Goal: Information Seeking & Learning: Learn about a topic

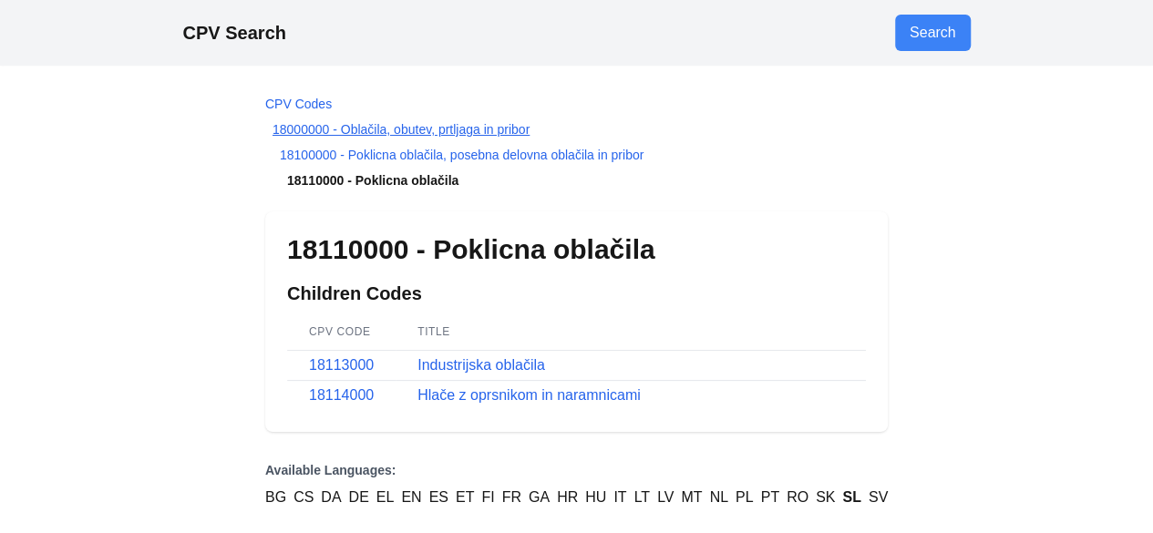
click at [404, 129] on link "18000000 - Oblačila, obutev, prtljaga in pribor" at bounding box center [401, 129] width 257 height 15
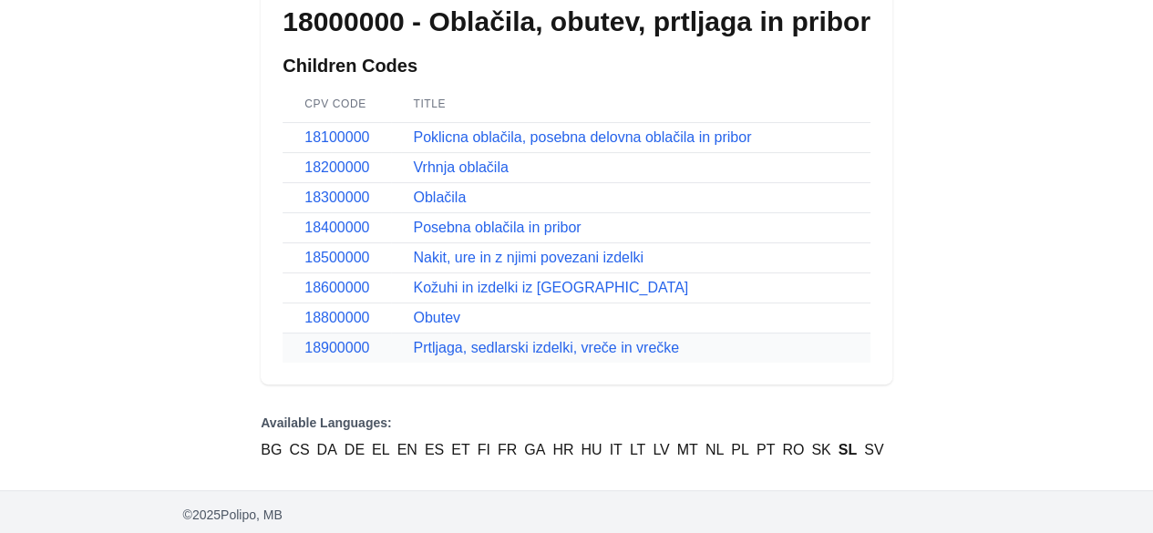
scroll to position [179, 0]
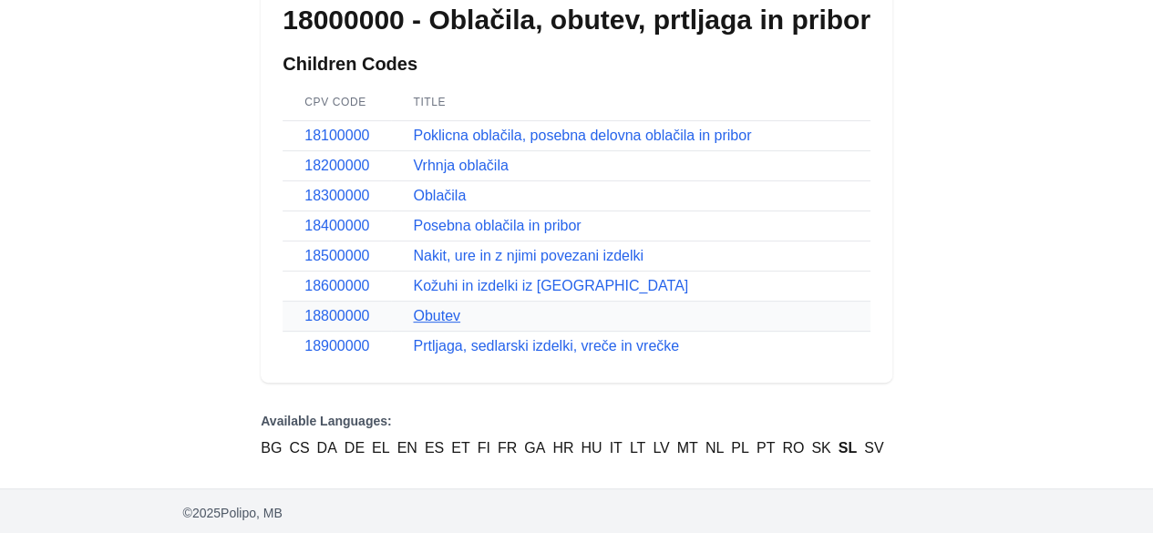
click at [454, 318] on link "Obutev" at bounding box center [436, 315] width 47 height 15
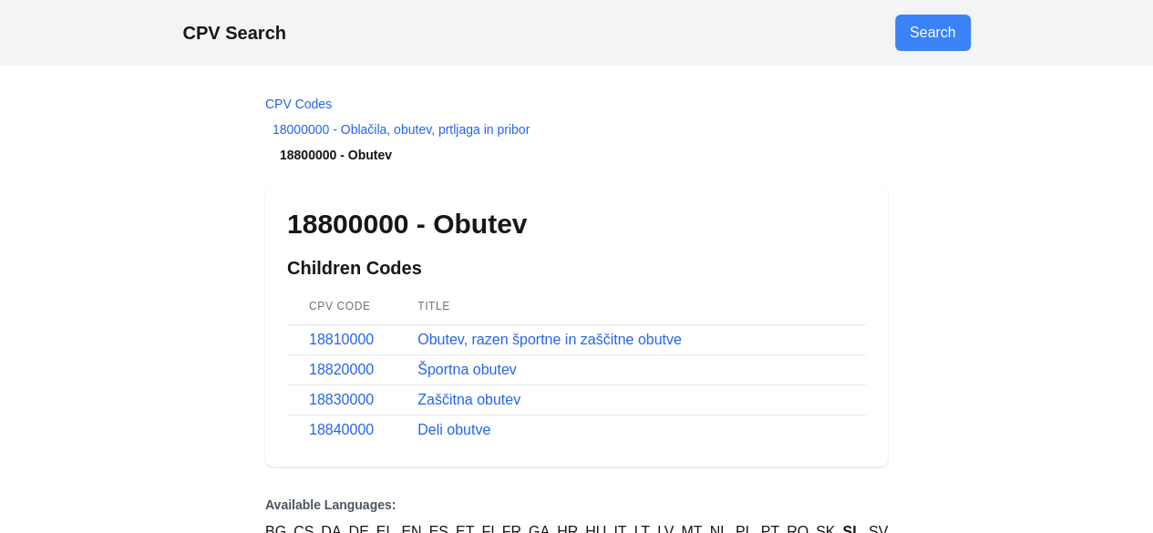
scroll to position [179, 0]
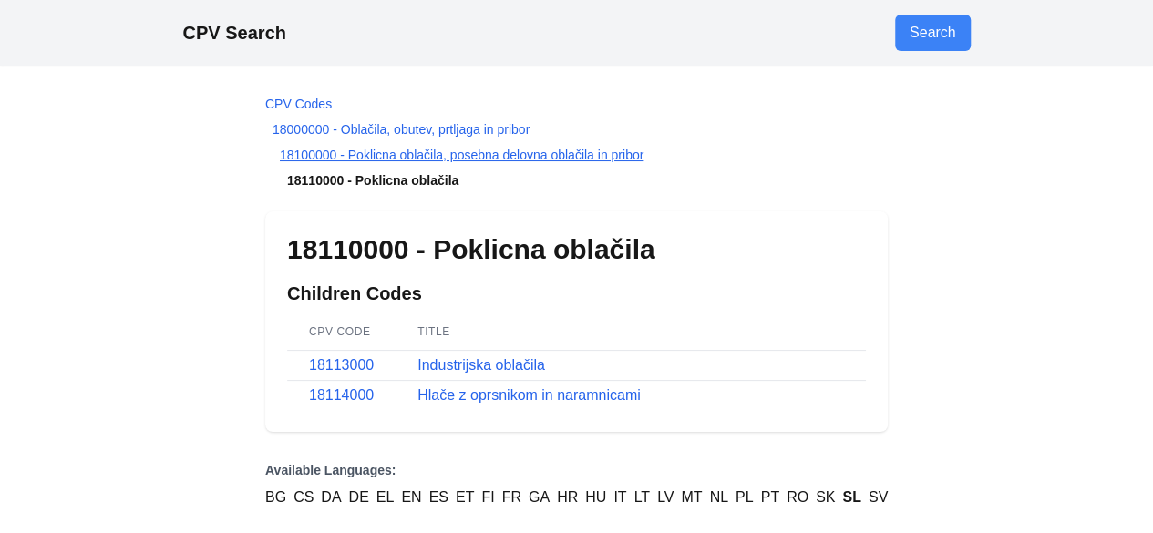
click at [460, 160] on link "18100000 - Poklicna oblačila, posebna delovna oblačila in pribor" at bounding box center [462, 155] width 364 height 15
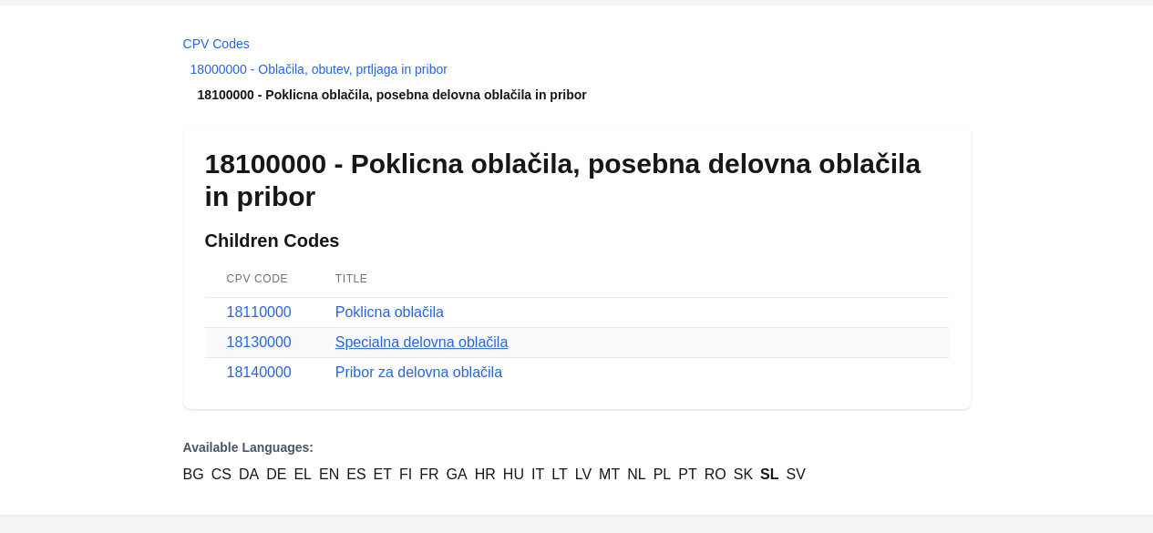
scroll to position [88, 0]
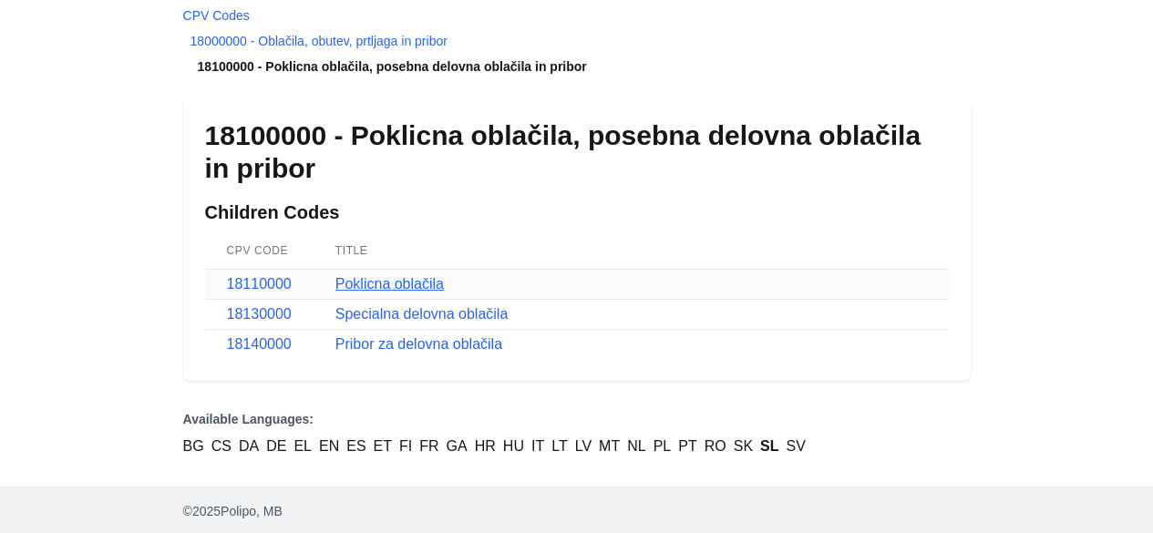
click at [402, 280] on link "Poklicna oblačila" at bounding box center [389, 283] width 108 height 15
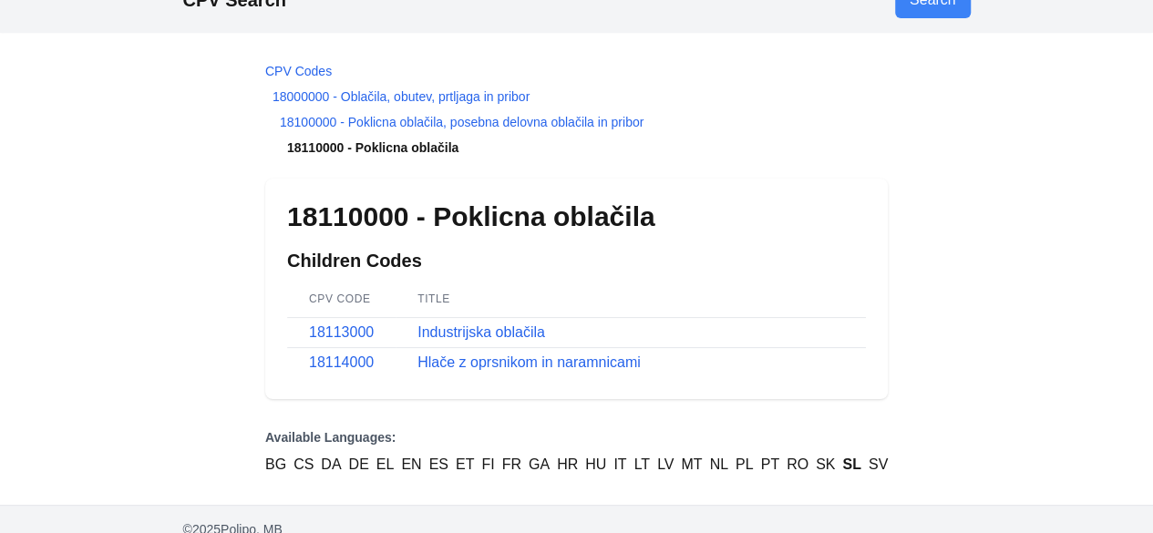
scroll to position [51, 0]
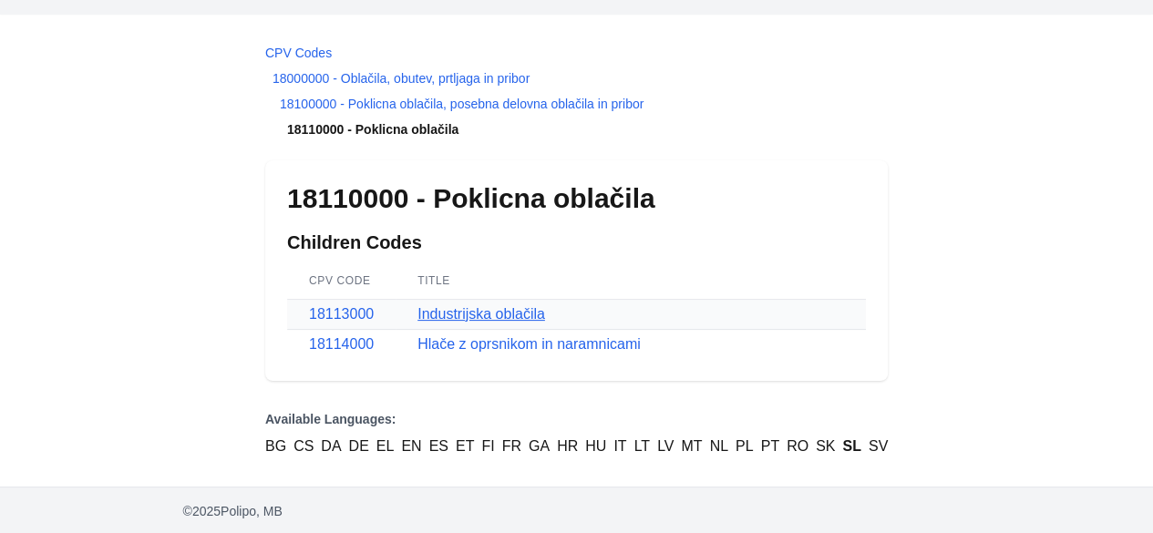
click at [481, 314] on link "Industrijska oblačila" at bounding box center [481, 313] width 128 height 15
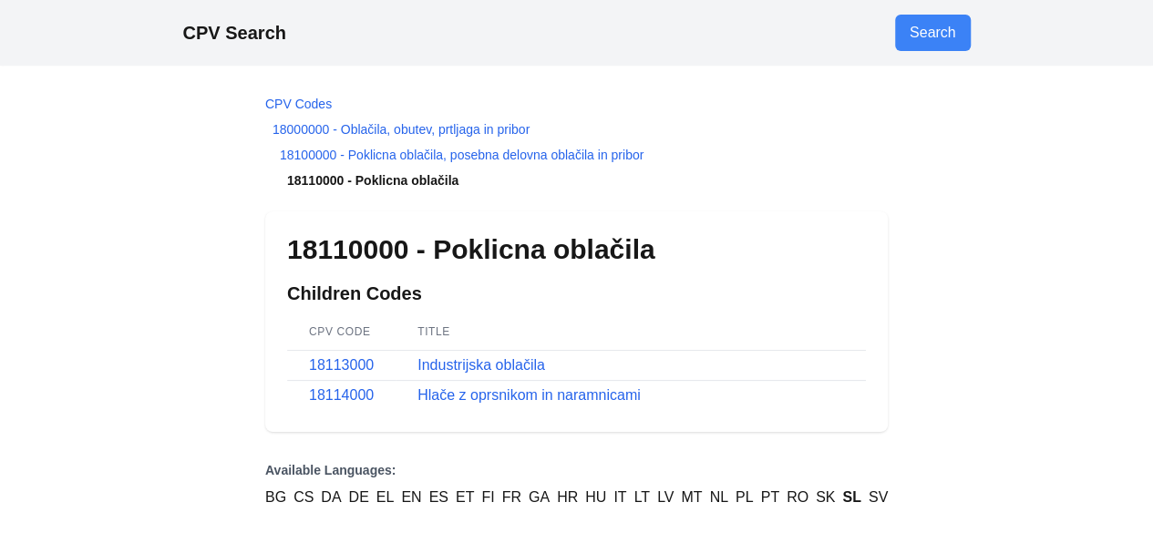
scroll to position [51, 0]
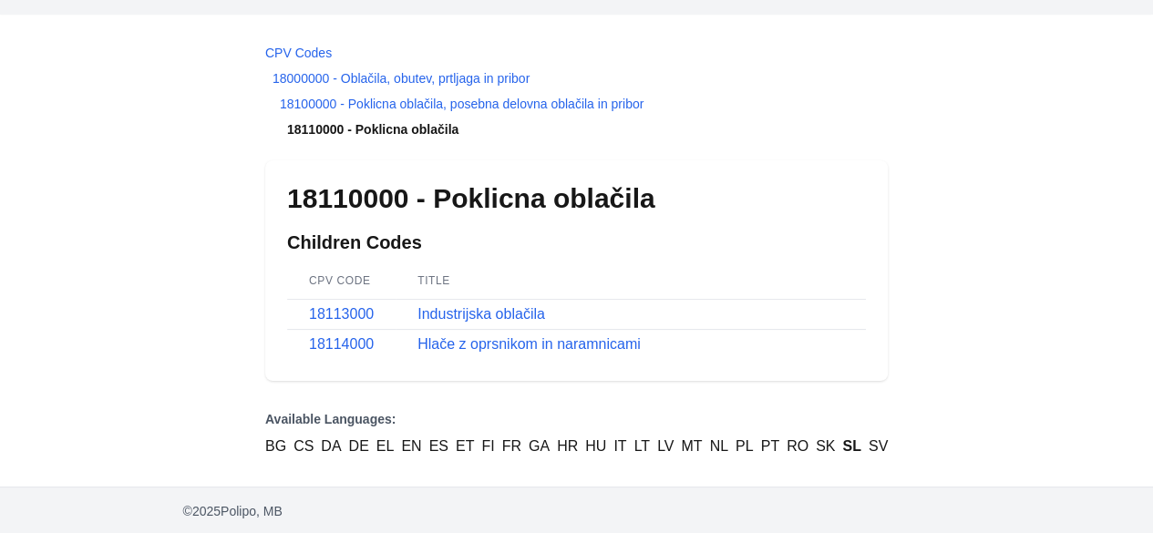
scroll to position [88, 0]
